Goal: Task Accomplishment & Management: Manage account settings

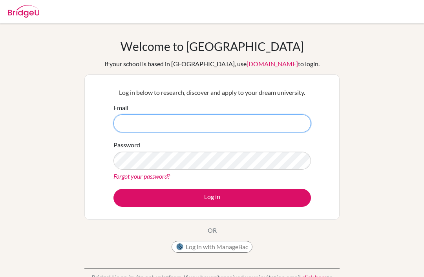
type input "[EMAIL_ADDRESS][PERSON_NAME][DOMAIN_NAME]"
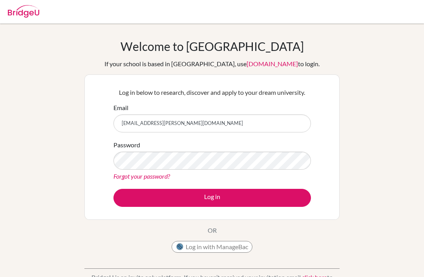
click at [212, 198] on button "Log in" at bounding box center [211, 198] width 197 height 18
click at [215, 198] on button "Log in" at bounding box center [211, 198] width 197 height 18
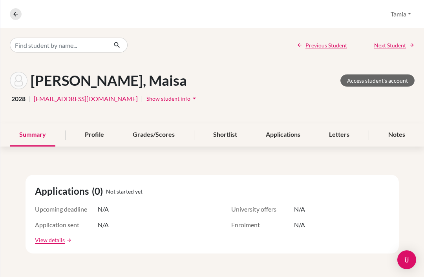
click at [89, 134] on div "Profile" at bounding box center [94, 135] width 38 height 23
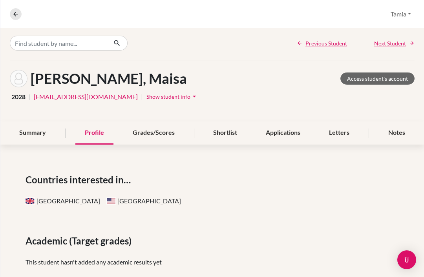
scroll to position [2, 0]
click at [166, 122] on div "Grades/Scores" at bounding box center [153, 133] width 61 height 23
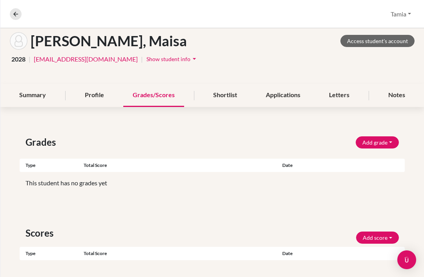
scroll to position [39, 0]
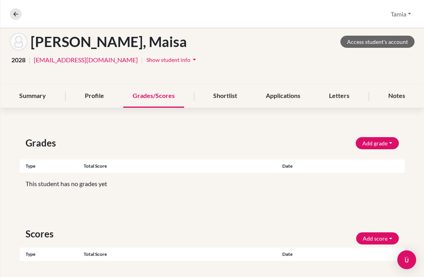
click at [227, 85] on div "Shortlist" at bounding box center [225, 96] width 43 height 23
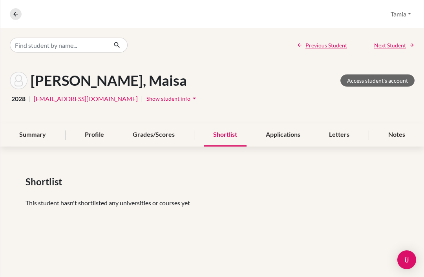
click at [31, 124] on div "Summary" at bounding box center [32, 135] width 45 height 23
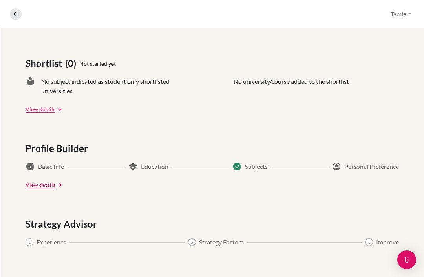
scroll to position [333, 0]
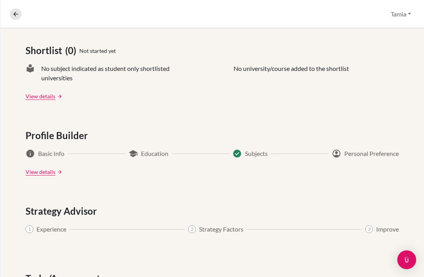
click at [40, 168] on link "View details" at bounding box center [40, 172] width 30 height 8
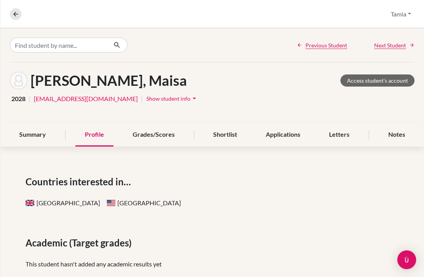
click at [11, 18] on button at bounding box center [16, 14] width 12 height 12
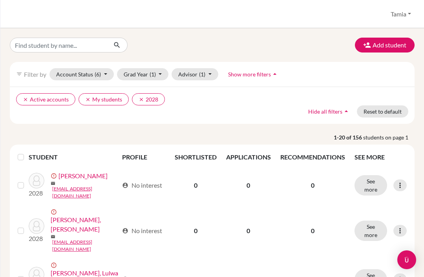
click at [267, 78] on button "Show more filters arrow_drop_up" at bounding box center [253, 74] width 64 height 12
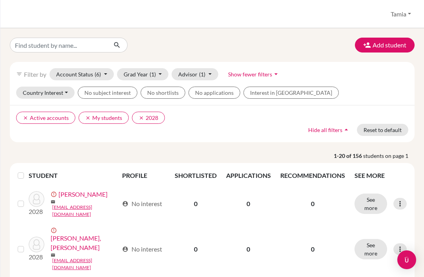
click at [410, 258] on img "Open Intercom Messenger" at bounding box center [406, 259] width 9 height 9
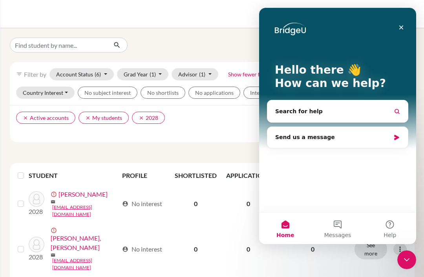
click at [406, 28] on div "Close" at bounding box center [401, 27] width 14 height 14
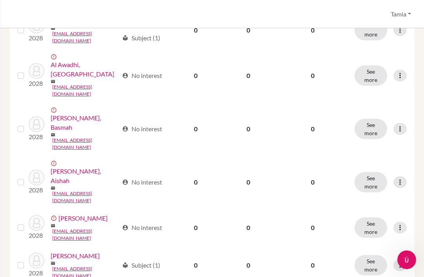
scroll to position [567, 0]
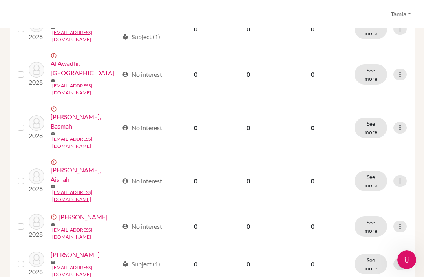
click at [367, 254] on button "See more" at bounding box center [370, 264] width 33 height 20
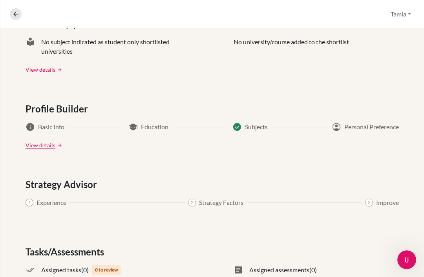
scroll to position [360, 0]
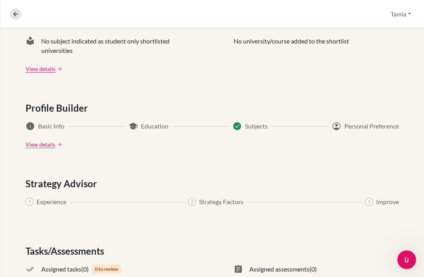
click at [42, 148] on link "View details" at bounding box center [40, 144] width 30 height 8
